Goal: Transaction & Acquisition: Book appointment/travel/reservation

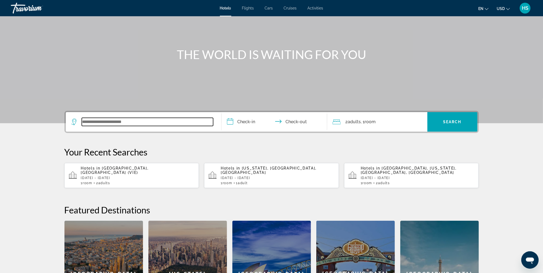
click at [171, 123] on input "Search widget" at bounding box center [147, 122] width 131 height 8
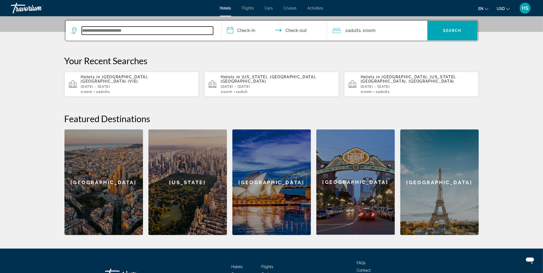
scroll to position [132, 0]
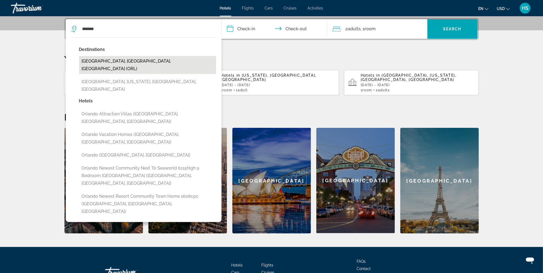
click at [177, 61] on button "[GEOGRAPHIC_DATA], [GEOGRAPHIC_DATA], [GEOGRAPHIC_DATA] (ORL)" at bounding box center [147, 65] width 137 height 18
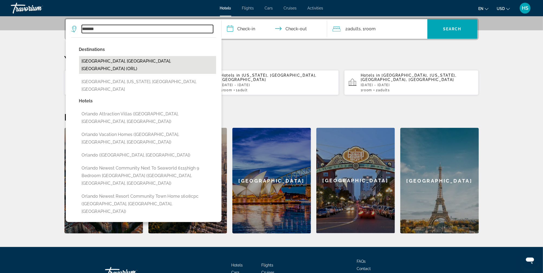
type input "**********"
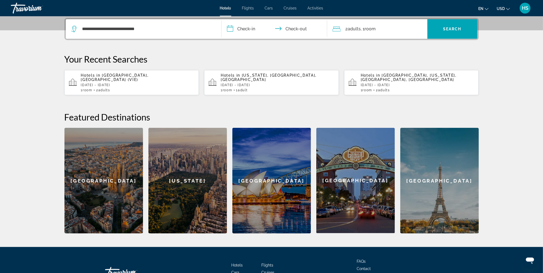
click at [246, 26] on input "**********" at bounding box center [276, 29] width 108 height 21
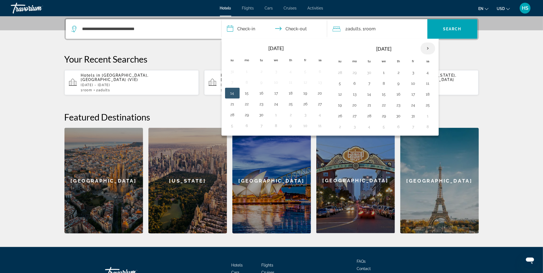
click at [426, 45] on th "Next month" at bounding box center [428, 49] width 15 height 12
click at [398, 82] on button "8" at bounding box center [399, 84] width 9 height 8
click at [340, 94] on button "11" at bounding box center [340, 95] width 9 height 8
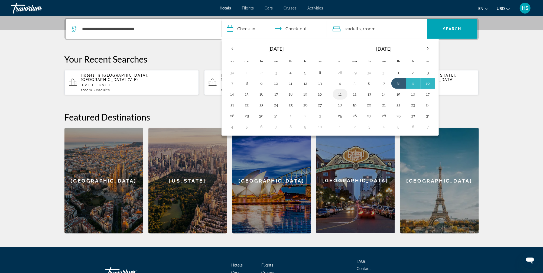
type input "**********"
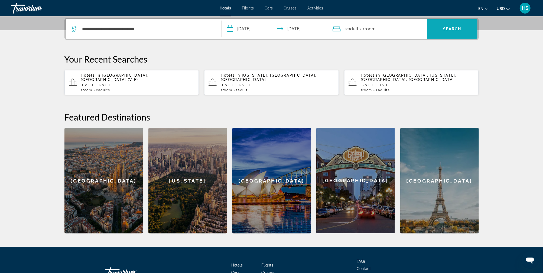
click at [437, 29] on span "Search widget" at bounding box center [453, 28] width 50 height 13
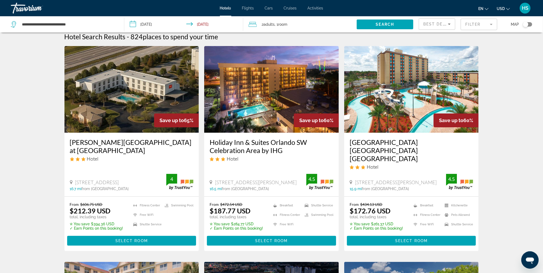
scroll to position [5, 0]
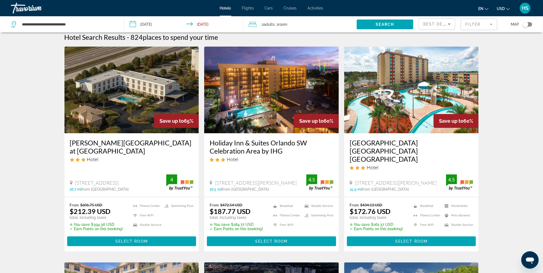
click at [530, 256] on icon "Open messaging window" at bounding box center [530, 260] width 10 height 10
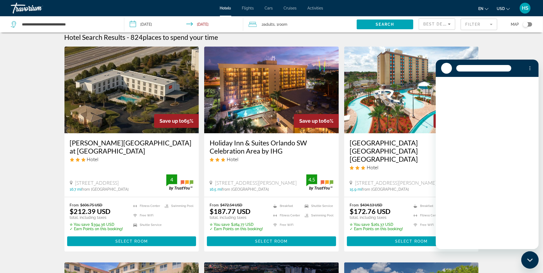
scroll to position [0, 0]
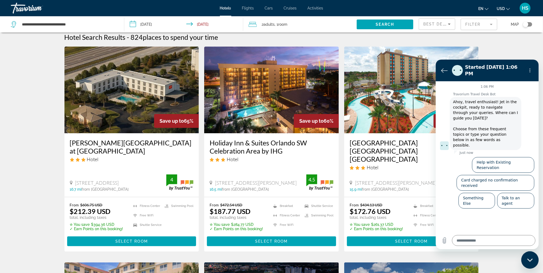
click at [530, 260] on icon "Close messaging window" at bounding box center [529, 259] width 5 height 3
type textarea "*"
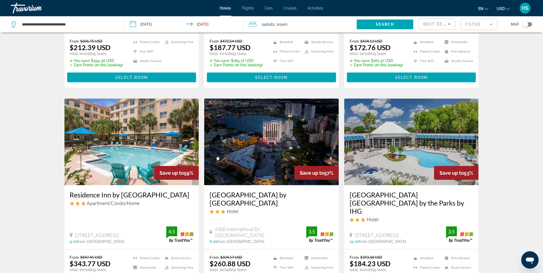
scroll to position [124, 0]
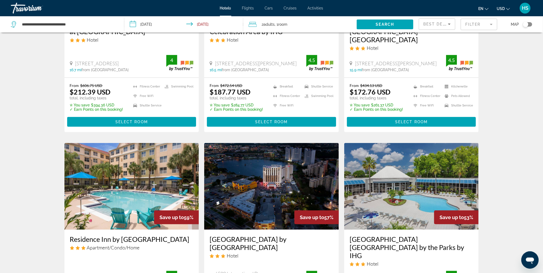
click at [471, 22] on mat-form-field "Filter" at bounding box center [479, 24] width 37 height 11
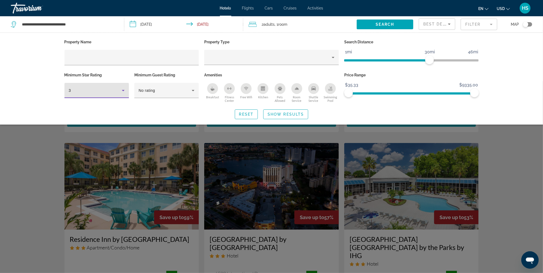
click at [93, 90] on div "3" at bounding box center [95, 90] width 53 height 7
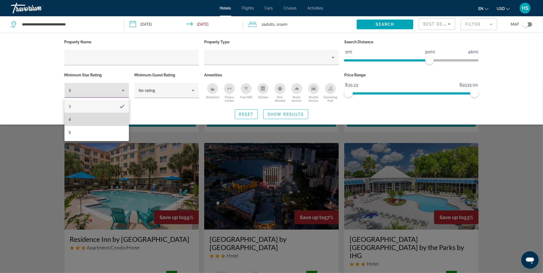
click at [92, 117] on mat-option "4" at bounding box center [97, 119] width 65 height 13
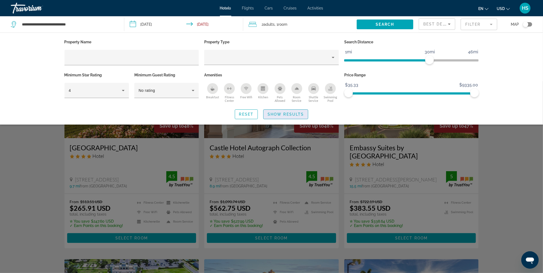
click at [280, 113] on span "Show Results" at bounding box center [286, 114] width 36 height 4
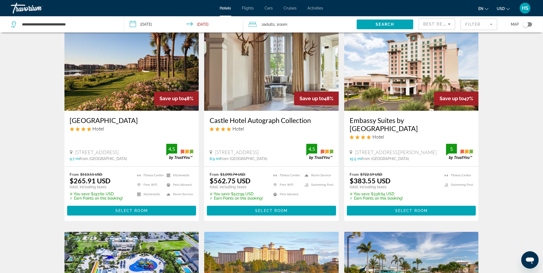
scroll to position [25, 0]
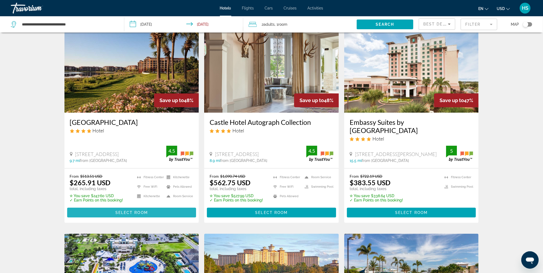
click at [145, 213] on span "Select Room" at bounding box center [131, 213] width 33 height 4
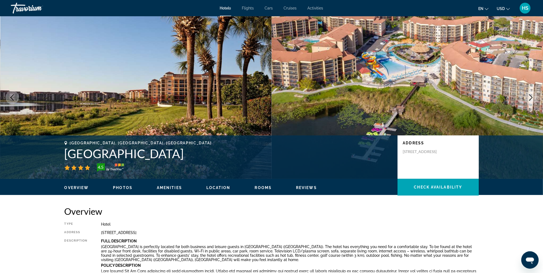
click at [530, 96] on icon "Next image" at bounding box center [531, 97] width 7 height 7
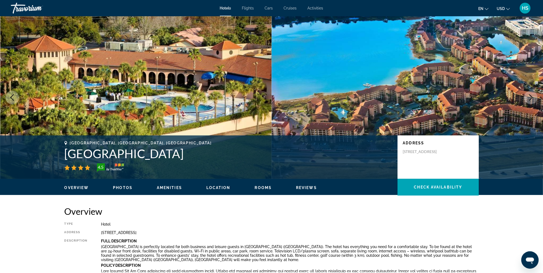
click at [530, 96] on icon "Next image" at bounding box center [531, 97] width 7 height 7
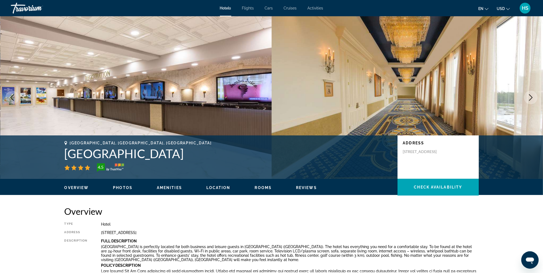
click at [530, 96] on icon "Next image" at bounding box center [531, 97] width 7 height 7
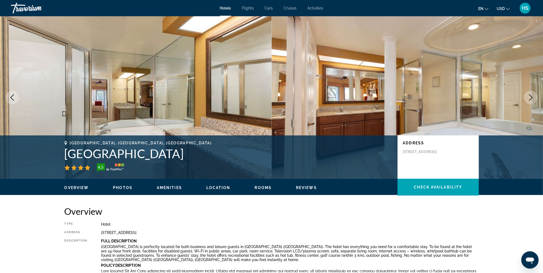
click at [530, 96] on icon "Next image" at bounding box center [531, 97] width 7 height 7
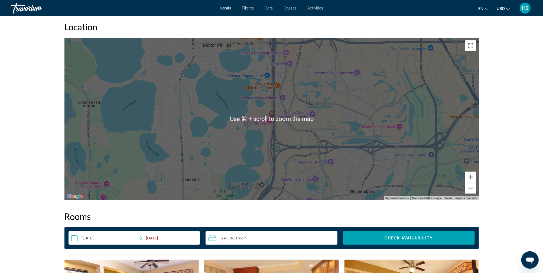
scroll to position [511, 0]
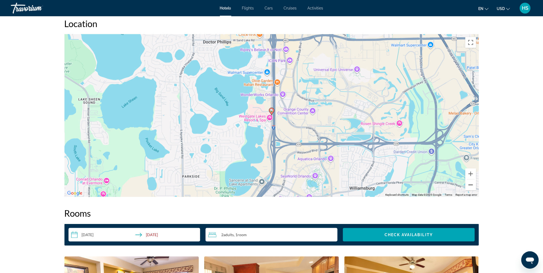
click at [472, 185] on button "Zoom out" at bounding box center [471, 185] width 11 height 11
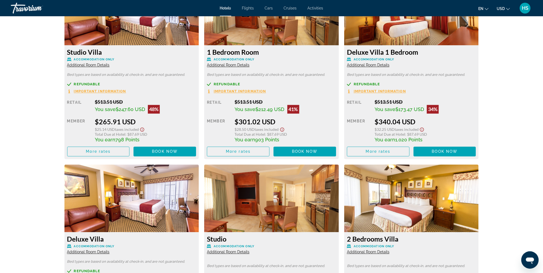
scroll to position [777, 0]
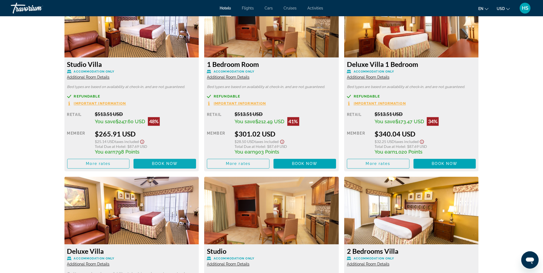
click at [157, 161] on span "Main content" at bounding box center [165, 163] width 63 height 13
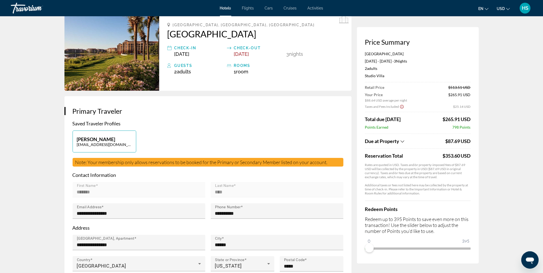
scroll to position [41, 0]
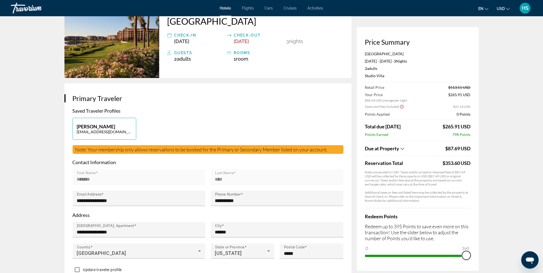
drag, startPoint x: 371, startPoint y: 244, endPoint x: 482, endPoint y: 244, distance: 111.1
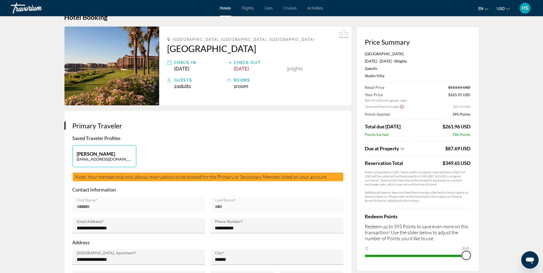
scroll to position [7, 0]
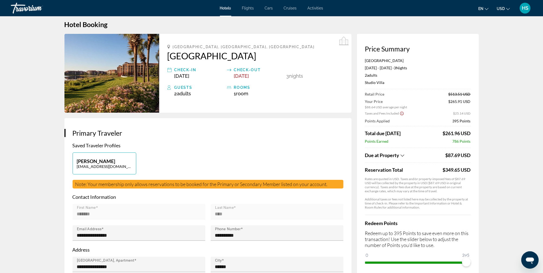
click at [315, 8] on span "Activities" at bounding box center [316, 8] width 16 height 4
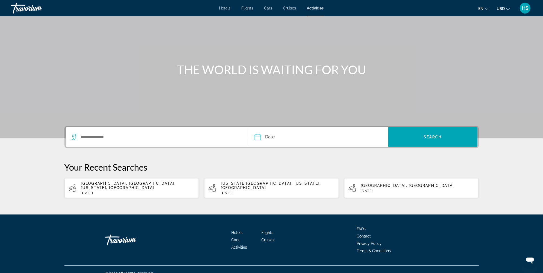
scroll to position [27, 0]
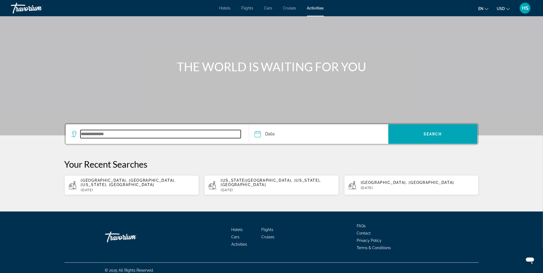
click at [142, 133] on input "Search widget" at bounding box center [161, 134] width 161 height 8
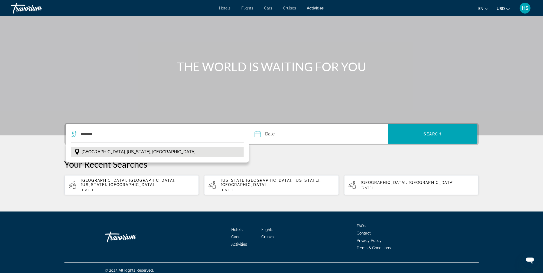
click at [123, 150] on span "[GEOGRAPHIC_DATA], [US_STATE], [GEOGRAPHIC_DATA]" at bounding box center [139, 152] width 114 height 8
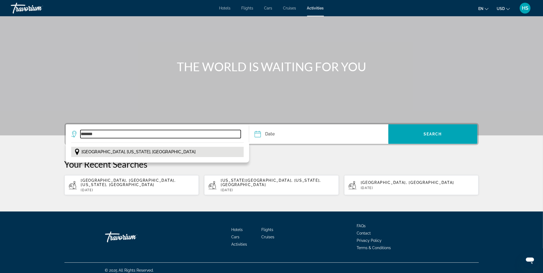
type input "**********"
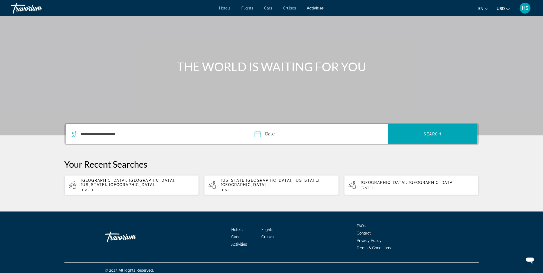
click at [317, 133] on input "Date" at bounding box center [287, 134] width 69 height 21
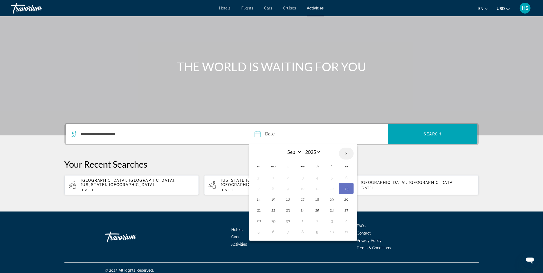
click at [346, 152] on th "Next month" at bounding box center [346, 154] width 15 height 12
select select "*"
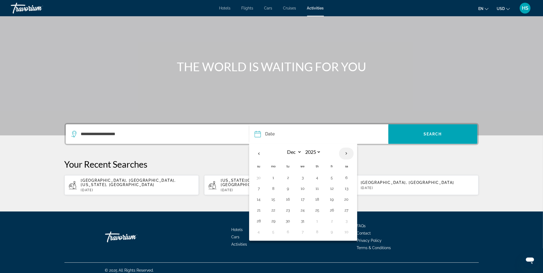
select select "****"
click at [319, 188] on button "8" at bounding box center [317, 189] width 9 height 8
type input "**********"
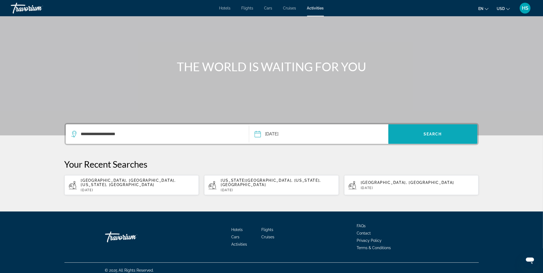
click at [433, 135] on span "Search" at bounding box center [433, 134] width 18 height 4
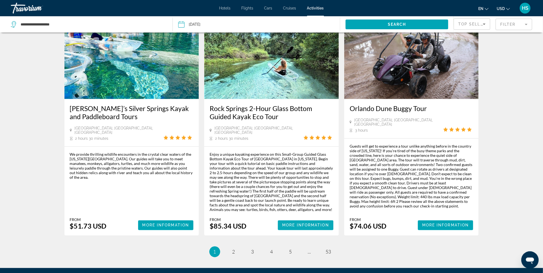
scroll to position [742, 0]
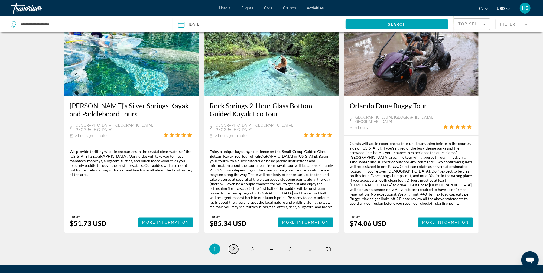
click at [234, 246] on span "2" at bounding box center [234, 249] width 3 height 6
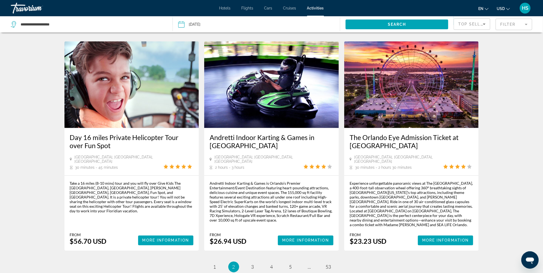
scroll to position [715, 0]
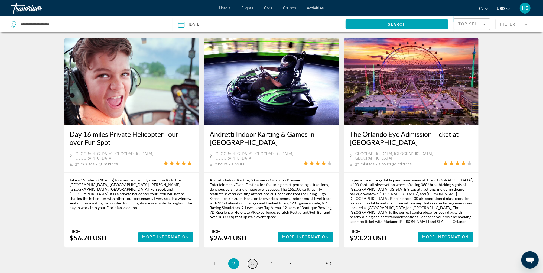
click at [252, 261] on span "3" at bounding box center [253, 264] width 3 height 6
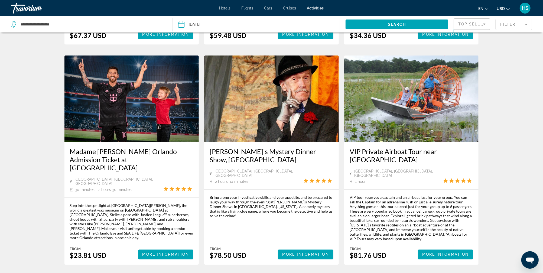
scroll to position [721, 0]
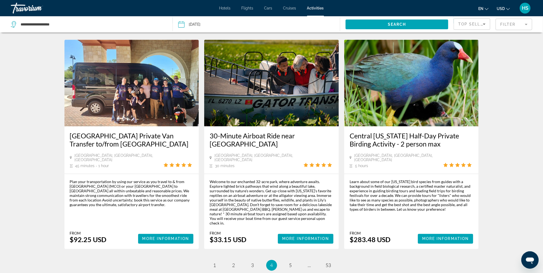
scroll to position [732, 0]
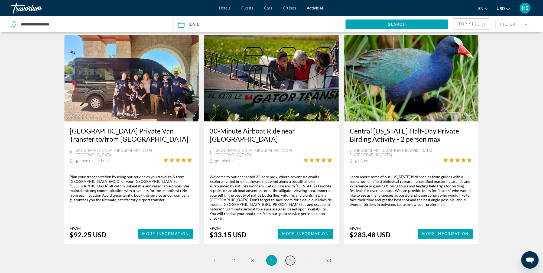
click at [292, 258] on span "5" at bounding box center [290, 261] width 3 height 6
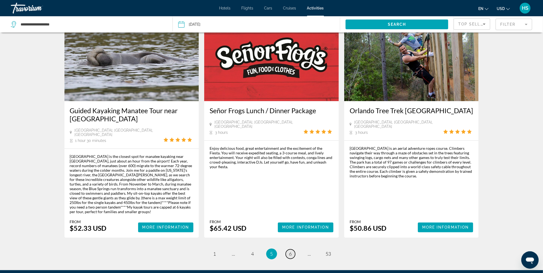
scroll to position [751, 0]
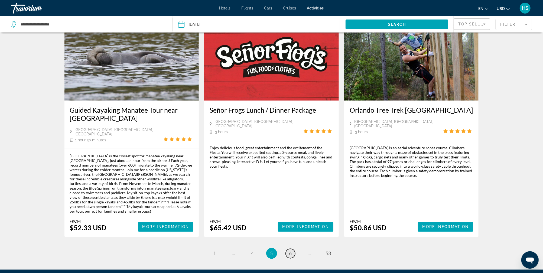
click at [289, 251] on span "6" at bounding box center [290, 254] width 3 height 6
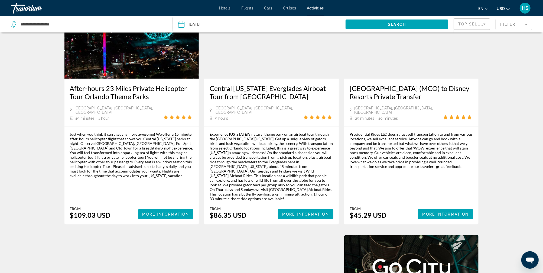
scroll to position [523, 0]
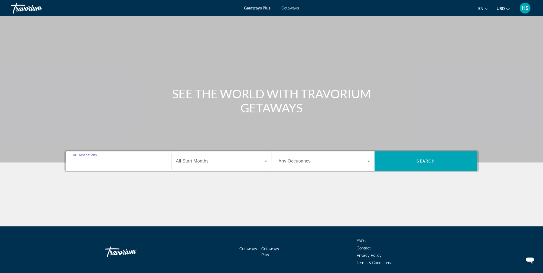
click at [118, 161] on input "Destination All Destinations" at bounding box center [119, 161] width 92 height 7
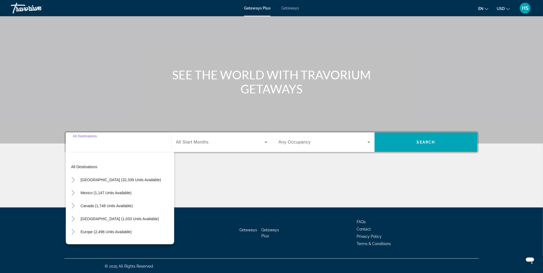
scroll to position [20, 0]
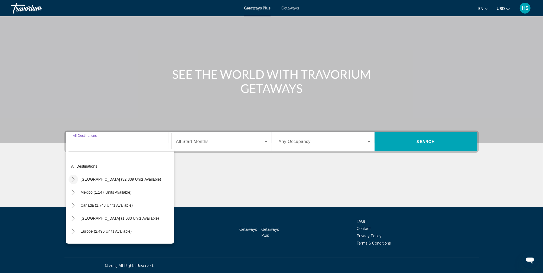
click at [72, 180] on icon "Toggle United States (32,339 units available)" at bounding box center [72, 179] width 5 height 5
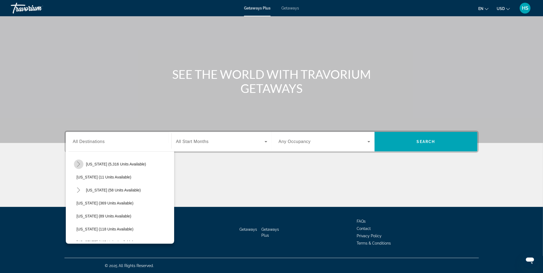
click at [78, 165] on icon "Toggle Florida (5,316 units available)" at bounding box center [78, 164] width 3 height 5
click at [102, 165] on span "[US_STATE] (5,316 units available)" at bounding box center [116, 164] width 60 height 4
type input "**********"
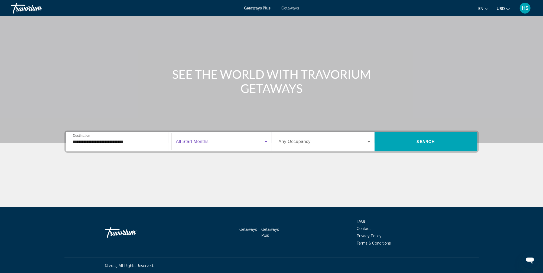
click at [217, 140] on span "Search widget" at bounding box center [220, 142] width 89 height 7
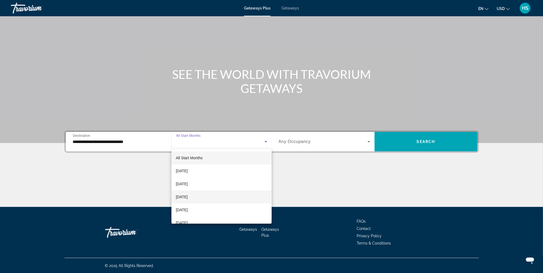
click at [228, 196] on mat-option "November 2025" at bounding box center [222, 197] width 100 height 13
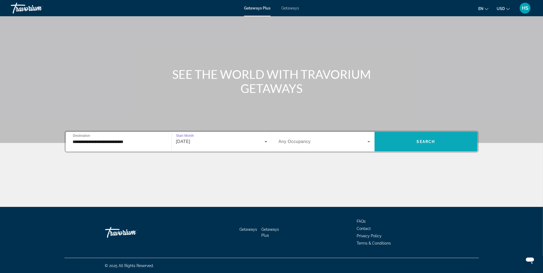
click at [421, 143] on span "Search" at bounding box center [426, 142] width 18 height 4
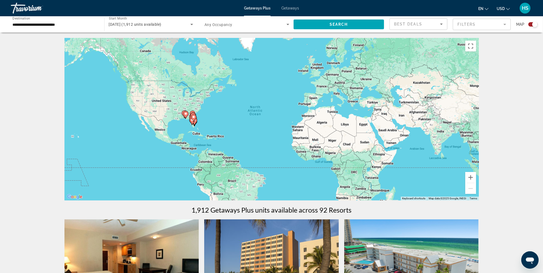
click at [195, 118] on image "Main content" at bounding box center [193, 116] width 3 height 3
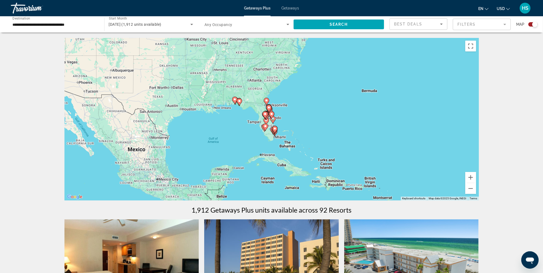
click at [265, 126] on image "Main content" at bounding box center [265, 126] width 3 height 3
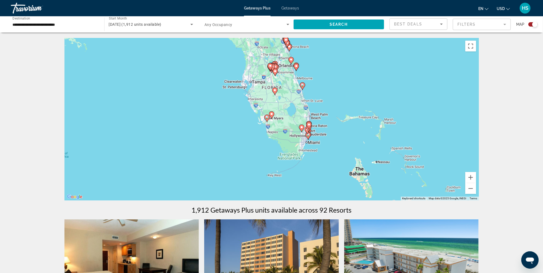
click at [268, 117] on image "Main content" at bounding box center [267, 117] width 3 height 3
type input "**********"
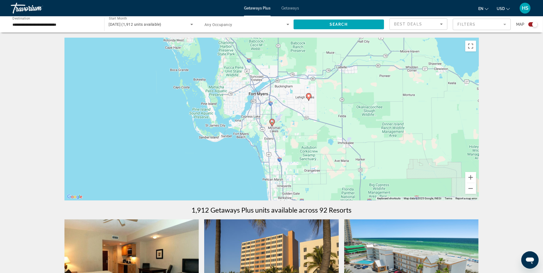
drag, startPoint x: 256, startPoint y: 96, endPoint x: 257, endPoint y: 105, distance: 8.7
click at [257, 105] on div "To activate drag with keyboard, press Alt + Enter. Once in keyboard drag state,…" at bounding box center [272, 119] width 415 height 163
click at [272, 123] on icon "Main content" at bounding box center [271, 121] width 5 height 7
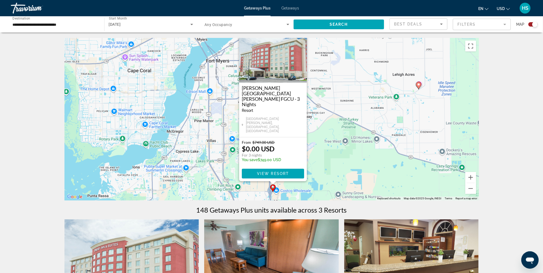
click at [315, 167] on div "To activate drag with keyboard, press Alt + Enter. Once in keyboard drag state,…" at bounding box center [272, 119] width 415 height 163
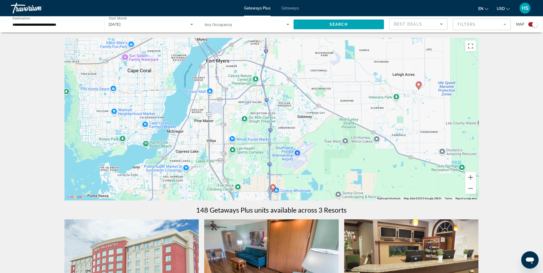
click at [420, 84] on image "Main content" at bounding box center [418, 84] width 3 height 3
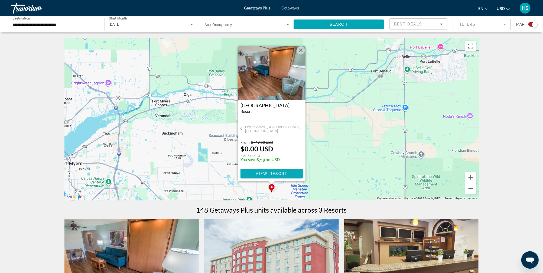
click at [281, 173] on span "View Resort" at bounding box center [272, 174] width 32 height 4
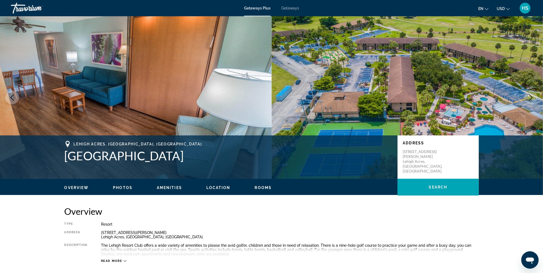
click at [531, 96] on icon "Next image" at bounding box center [531, 97] width 7 height 7
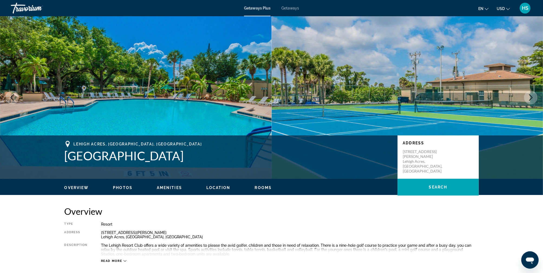
click at [531, 96] on icon "Next image" at bounding box center [531, 97] width 7 height 7
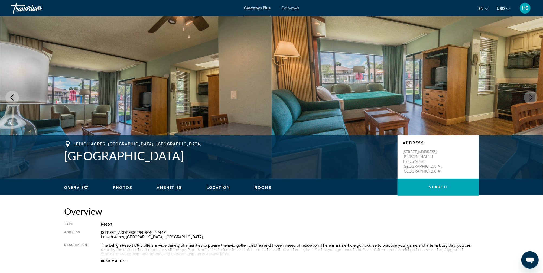
click at [531, 96] on icon "Next image" at bounding box center [532, 97] width 4 height 7
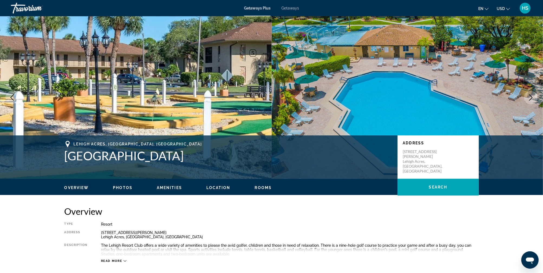
click at [531, 96] on icon "Next image" at bounding box center [532, 97] width 4 height 7
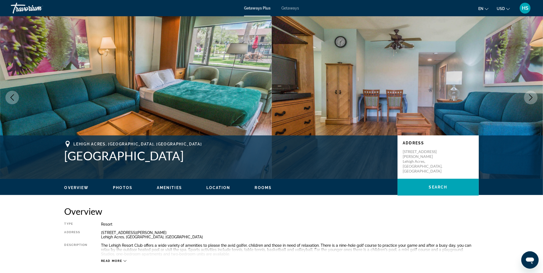
click at [531, 96] on icon "Next image" at bounding box center [532, 97] width 4 height 7
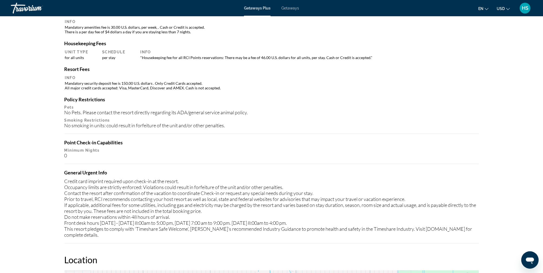
scroll to position [446, 0]
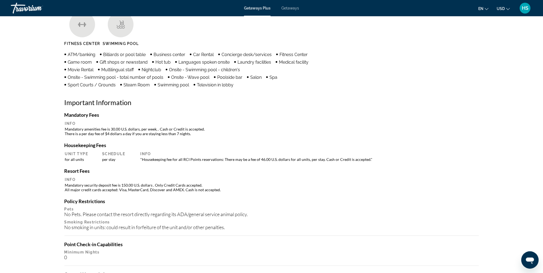
click at [289, 7] on span "Getaways" at bounding box center [291, 8] width 18 height 4
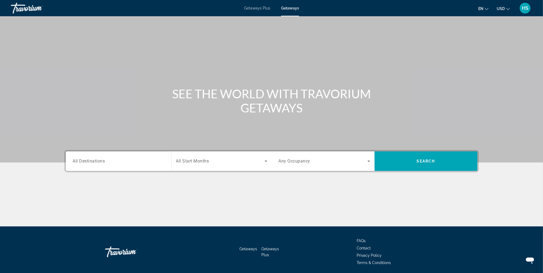
click at [105, 159] on span "All Destinations" at bounding box center [89, 161] width 32 height 5
click at [105, 159] on input "Destination All Destinations" at bounding box center [119, 161] width 92 height 7
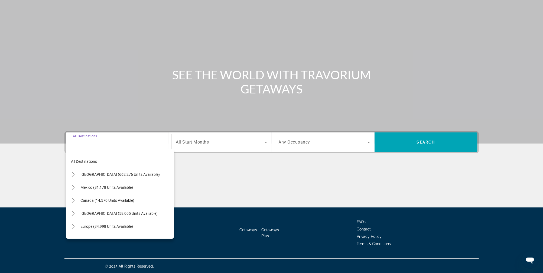
scroll to position [20, 0]
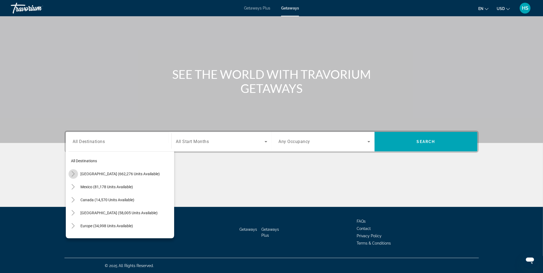
click at [71, 173] on icon "Toggle United States (662,276 units available)" at bounding box center [72, 173] width 5 height 5
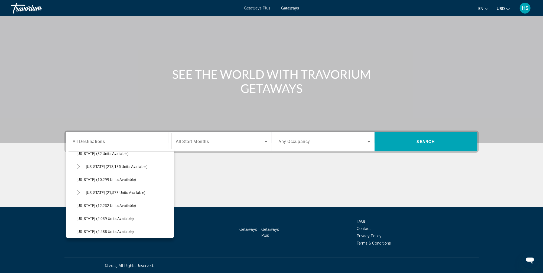
scroll to position [105, 0]
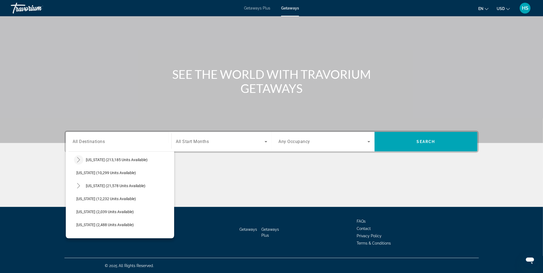
click at [77, 161] on icon "Toggle Florida (213,185 units available)" at bounding box center [78, 159] width 5 height 5
click at [206, 142] on span "All Start Months" at bounding box center [192, 141] width 33 height 5
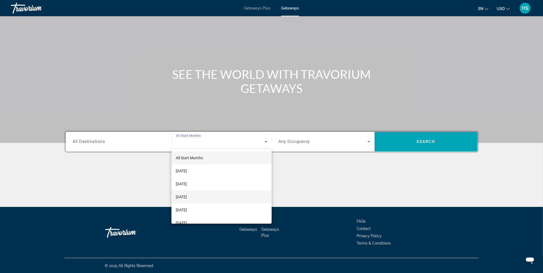
scroll to position [1, 0]
click at [426, 142] on div at bounding box center [271, 136] width 543 height 273
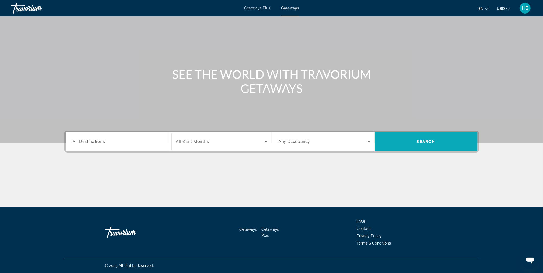
click at [426, 142] on span "Search" at bounding box center [426, 142] width 18 height 4
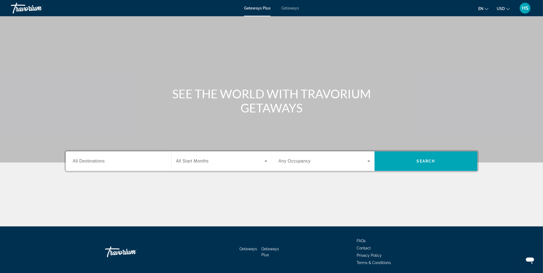
click at [291, 8] on span "Getaways" at bounding box center [291, 8] width 18 height 4
click at [129, 160] on input "Destination All Destinations" at bounding box center [119, 161] width 92 height 7
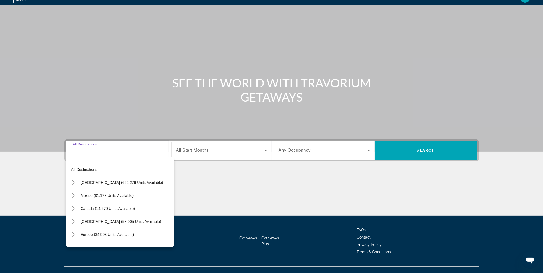
scroll to position [20, 0]
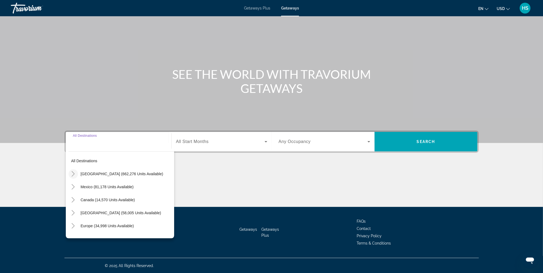
click at [72, 174] on icon "Toggle United States (662,276 units available)" at bounding box center [72, 173] width 5 height 5
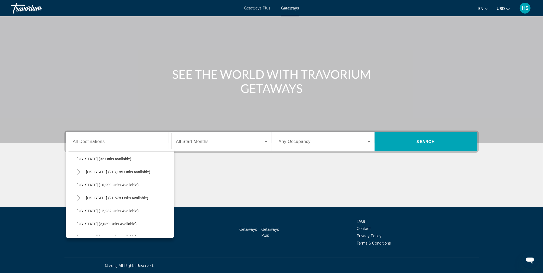
scroll to position [99, 0]
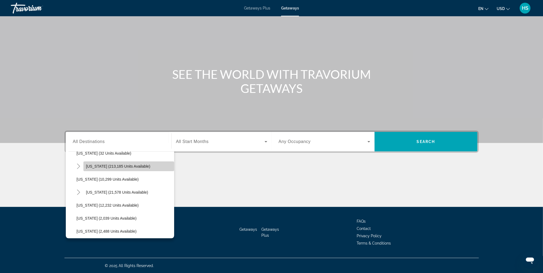
click at [114, 168] on span "[US_STATE] (213,185 units available)" at bounding box center [118, 166] width 64 height 4
type input "**********"
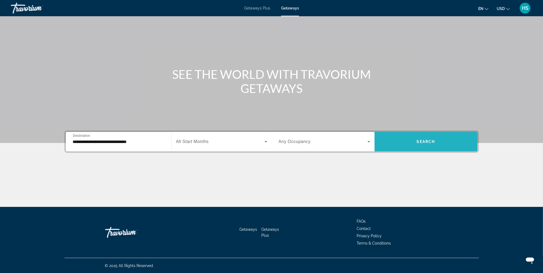
click at [430, 146] on span "Search widget" at bounding box center [426, 141] width 103 height 13
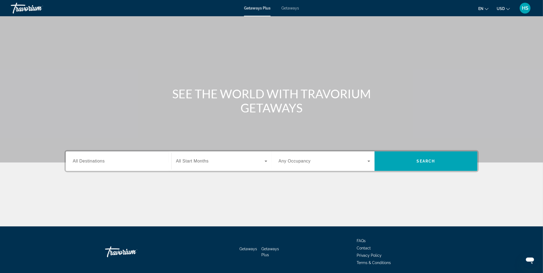
click at [112, 163] on input "Destination All Destinations" at bounding box center [119, 161] width 92 height 7
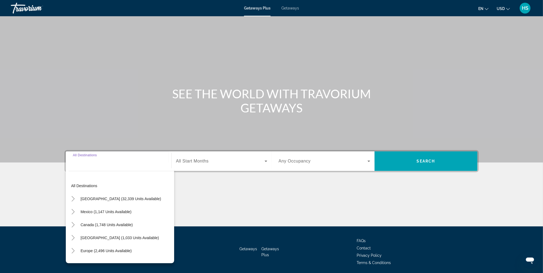
scroll to position [20, 0]
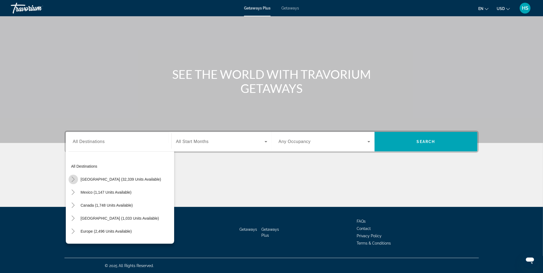
click at [71, 179] on icon "Toggle United States (32,339 units available)" at bounding box center [72, 179] width 5 height 5
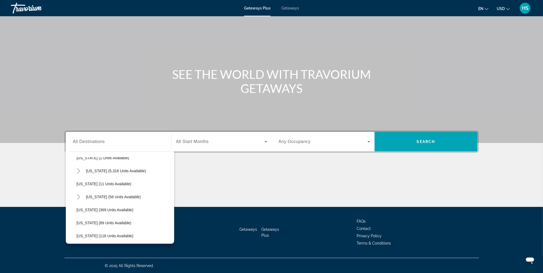
scroll to position [89, 0]
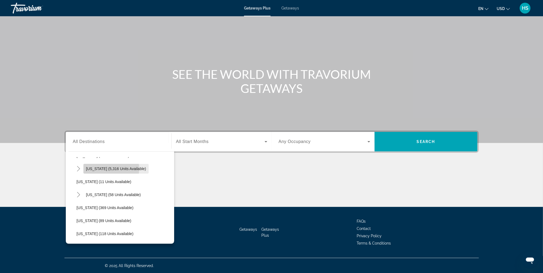
click at [108, 169] on span "[US_STATE] (5,316 units available)" at bounding box center [116, 169] width 60 height 4
type input "**********"
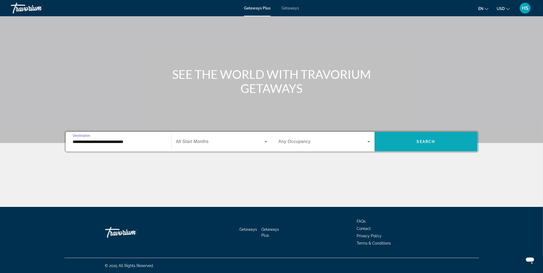
click at [410, 136] on span "Search widget" at bounding box center [426, 141] width 103 height 13
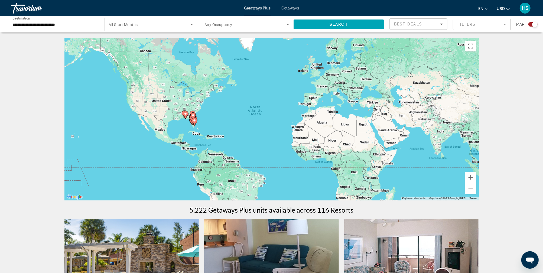
click at [291, 6] on span "Getaways" at bounding box center [291, 8] width 18 height 4
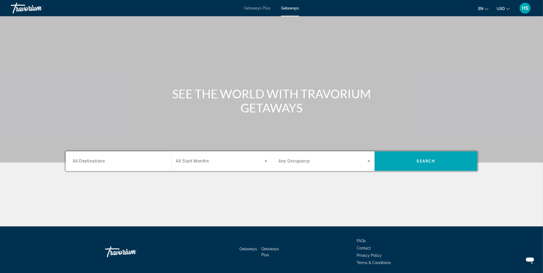
click at [108, 161] on input "Destination All Destinations" at bounding box center [119, 161] width 92 height 7
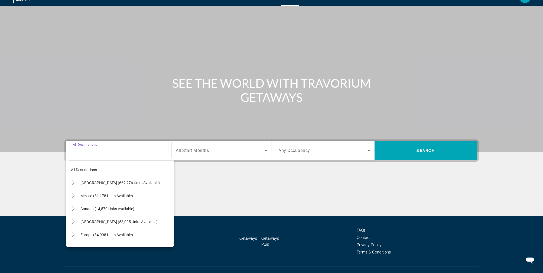
scroll to position [20, 0]
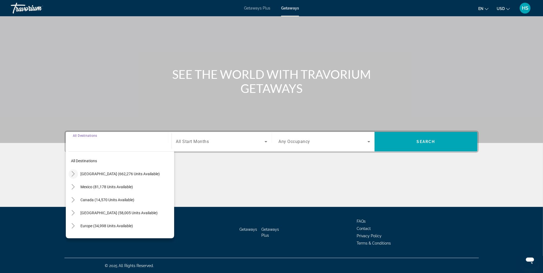
click at [73, 176] on icon "Toggle United States (662,276 units available)" at bounding box center [72, 173] width 5 height 5
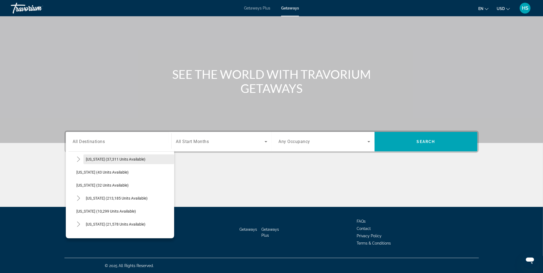
scroll to position [75, 0]
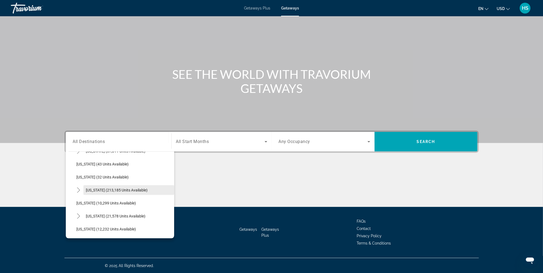
click at [97, 190] on span "[US_STATE] (213,185 units available)" at bounding box center [117, 190] width 62 height 4
type input "**********"
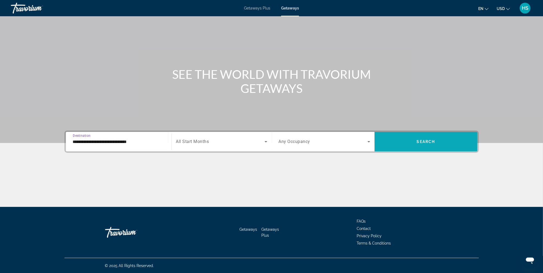
click at [411, 146] on span "Search widget" at bounding box center [426, 141] width 103 height 13
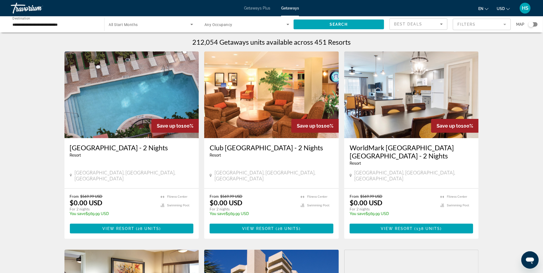
click at [535, 24] on div "Search widget" at bounding box center [533, 24] width 9 height 4
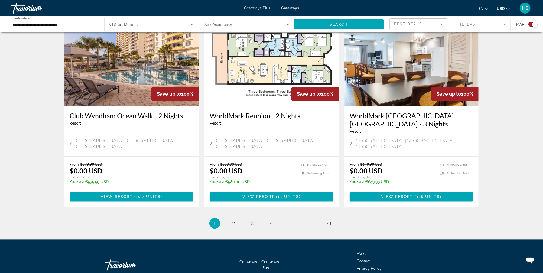
scroll to position [783, 0]
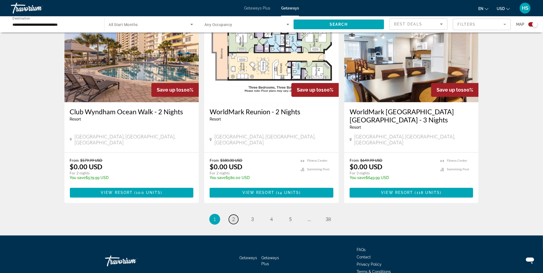
click at [235, 215] on link "page 2" at bounding box center [233, 219] width 9 height 9
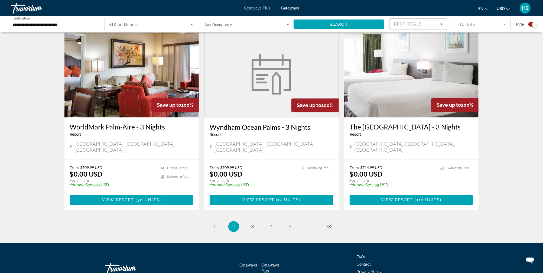
scroll to position [796, 0]
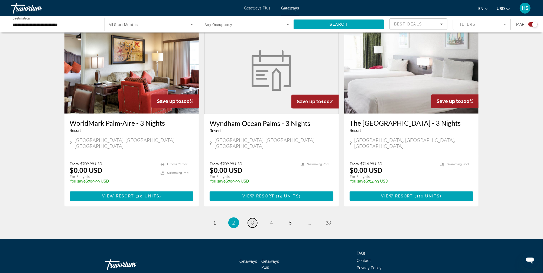
click at [252, 220] on span "3" at bounding box center [253, 223] width 3 height 6
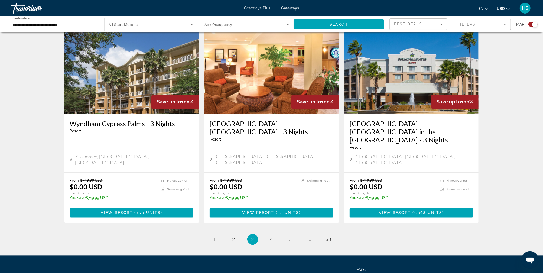
scroll to position [796, 0]
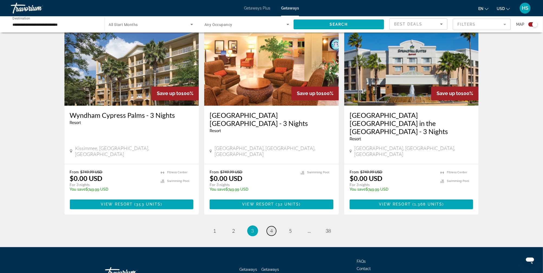
click at [272, 228] on span "4" at bounding box center [272, 231] width 3 height 6
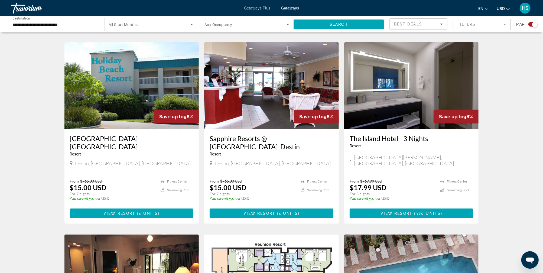
scroll to position [373, 0]
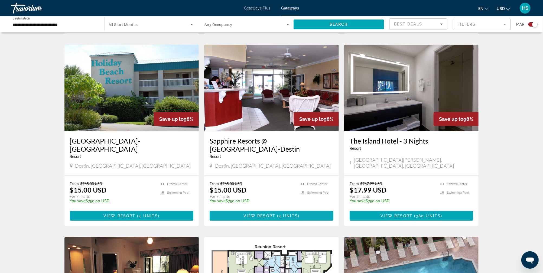
click at [281, 214] on span "4 units" at bounding box center [288, 216] width 19 height 4
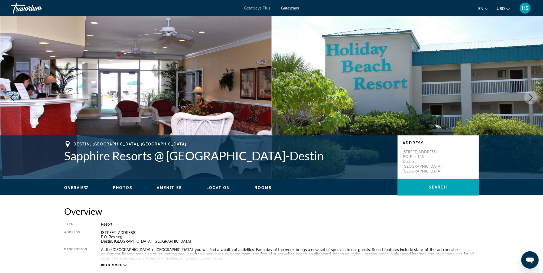
click at [532, 97] on icon "Next image" at bounding box center [531, 97] width 7 height 7
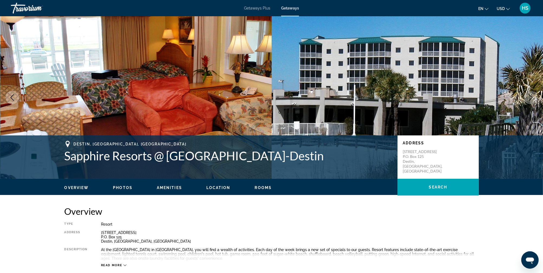
click at [532, 97] on icon "Next image" at bounding box center [531, 97] width 7 height 7
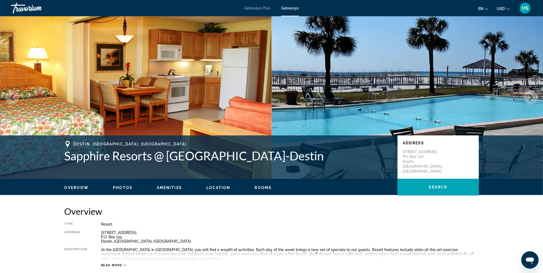
click at [532, 97] on icon "Next image" at bounding box center [531, 97] width 7 height 7
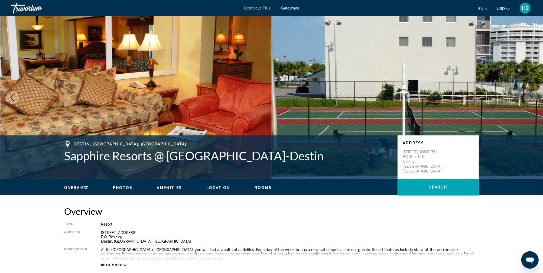
click at [531, 97] on icon "Next image" at bounding box center [531, 97] width 7 height 7
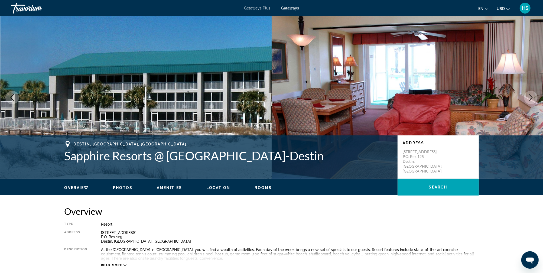
click at [531, 97] on icon "Next image" at bounding box center [531, 97] width 7 height 7
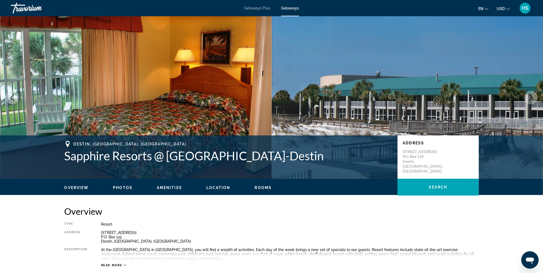
click at [531, 97] on icon "Next image" at bounding box center [531, 97] width 7 height 7
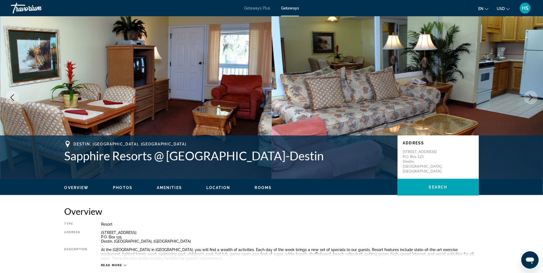
click at [531, 97] on icon "Next image" at bounding box center [531, 97] width 7 height 7
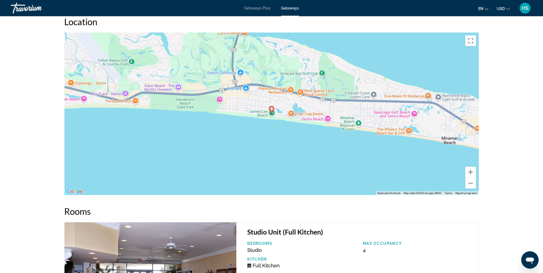
scroll to position [775, 0]
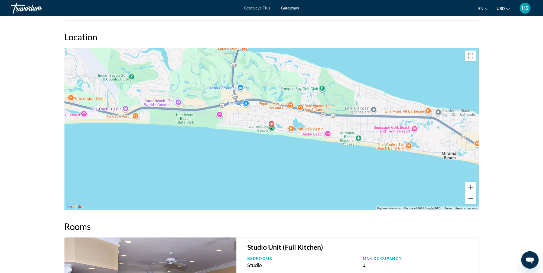
click at [472, 199] on button "Zoom out" at bounding box center [471, 198] width 11 height 11
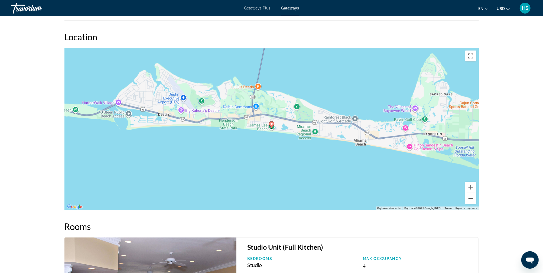
click at [472, 199] on button "Zoom out" at bounding box center [471, 198] width 11 height 11
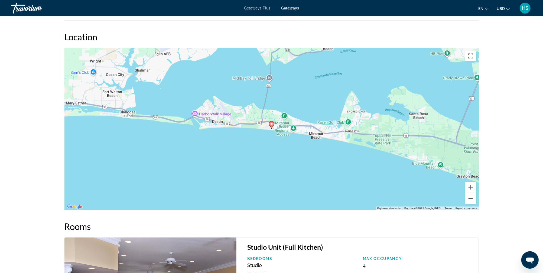
click at [472, 199] on button "Zoom out" at bounding box center [471, 198] width 11 height 11
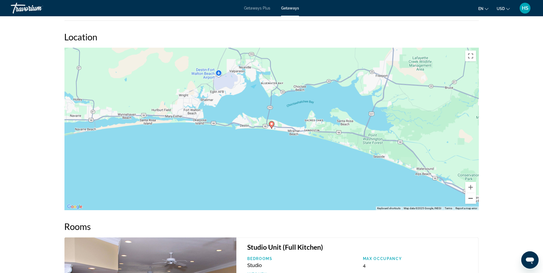
click at [472, 199] on button "Zoom out" at bounding box center [471, 198] width 11 height 11
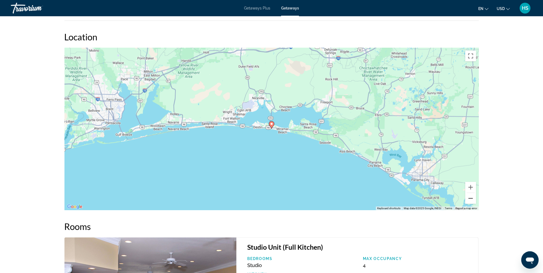
click at [472, 199] on button "Zoom out" at bounding box center [471, 198] width 11 height 11
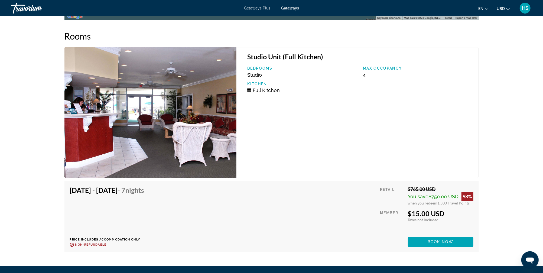
scroll to position [977, 0]
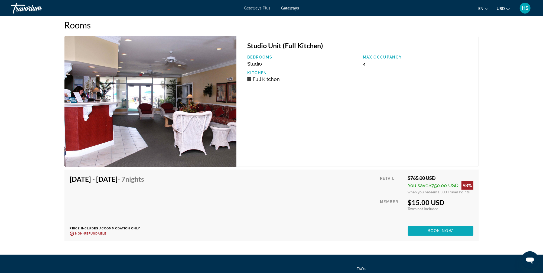
click at [436, 233] on span "Main content" at bounding box center [441, 230] width 66 height 13
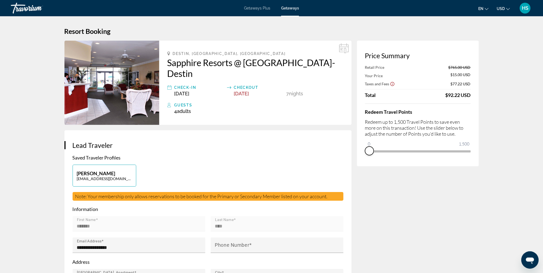
drag, startPoint x: 469, startPoint y: 160, endPoint x: 361, endPoint y: 162, distance: 108.7
click at [361, 161] on div "Price Summary Retail Price $765.00 USD Your Price $15.00 USD Taxes and Fees $77…" at bounding box center [418, 104] width 122 height 126
drag, startPoint x: 368, startPoint y: 144, endPoint x: 424, endPoint y: 141, distance: 55.9
click at [424, 150] on ngx-slider "0 1,500 831" at bounding box center [418, 150] width 106 height 1
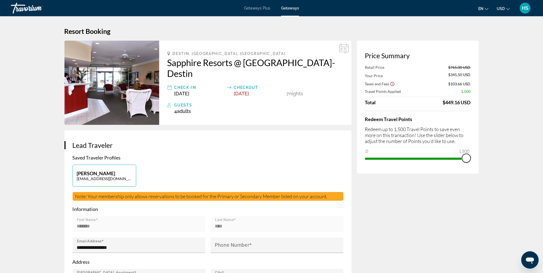
drag, startPoint x: 422, startPoint y: 156, endPoint x: 478, endPoint y: 159, distance: 55.9
click at [478, 159] on div "Price Summary Retail Price $765.00 USD Your Price $345.50 USD Taxes and Fees $1…" at bounding box center [418, 107] width 122 height 133
